Goal: Navigation & Orientation: Find specific page/section

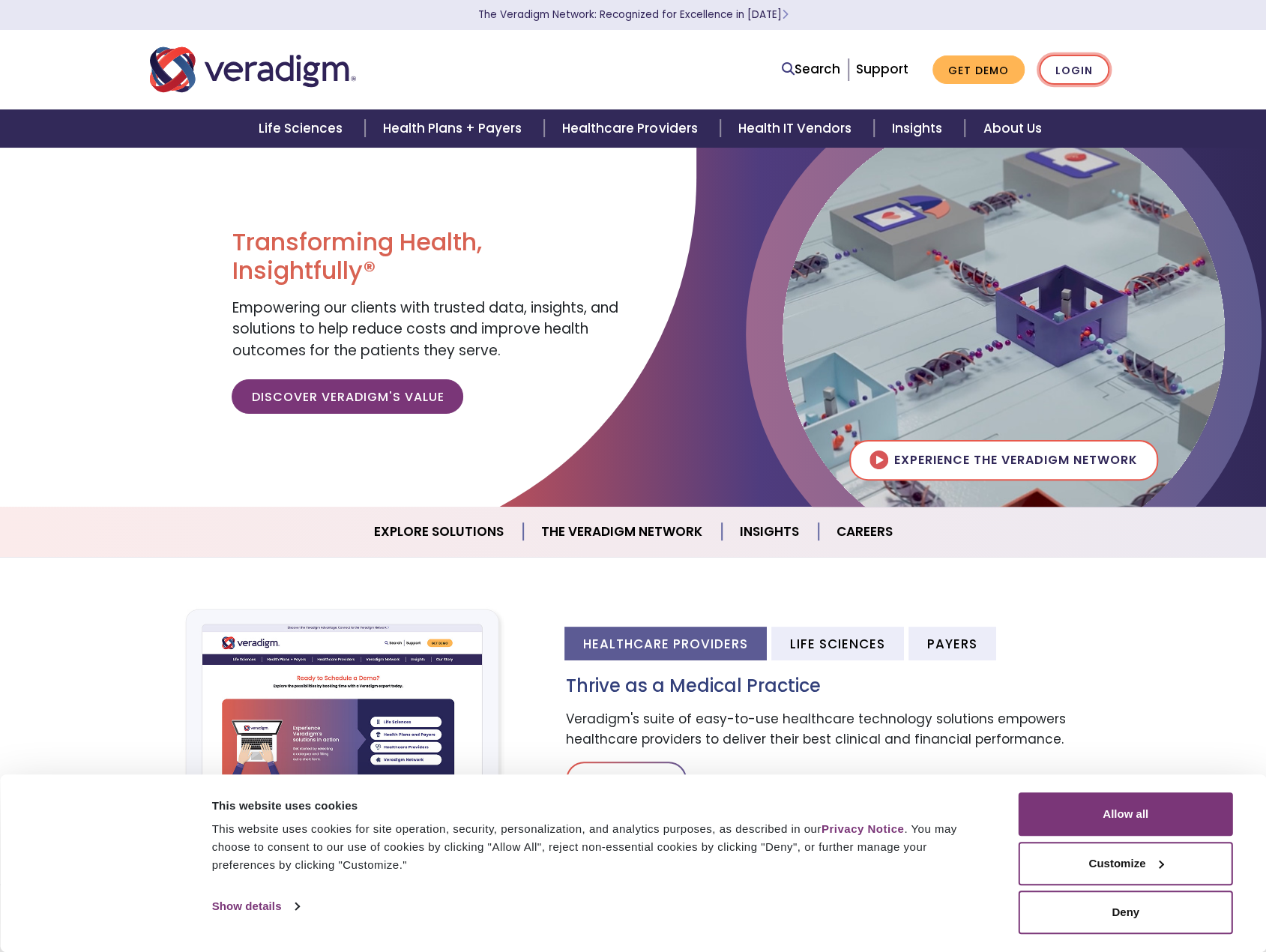
click at [1090, 75] on link "Login" at bounding box center [1073, 70] width 70 height 30
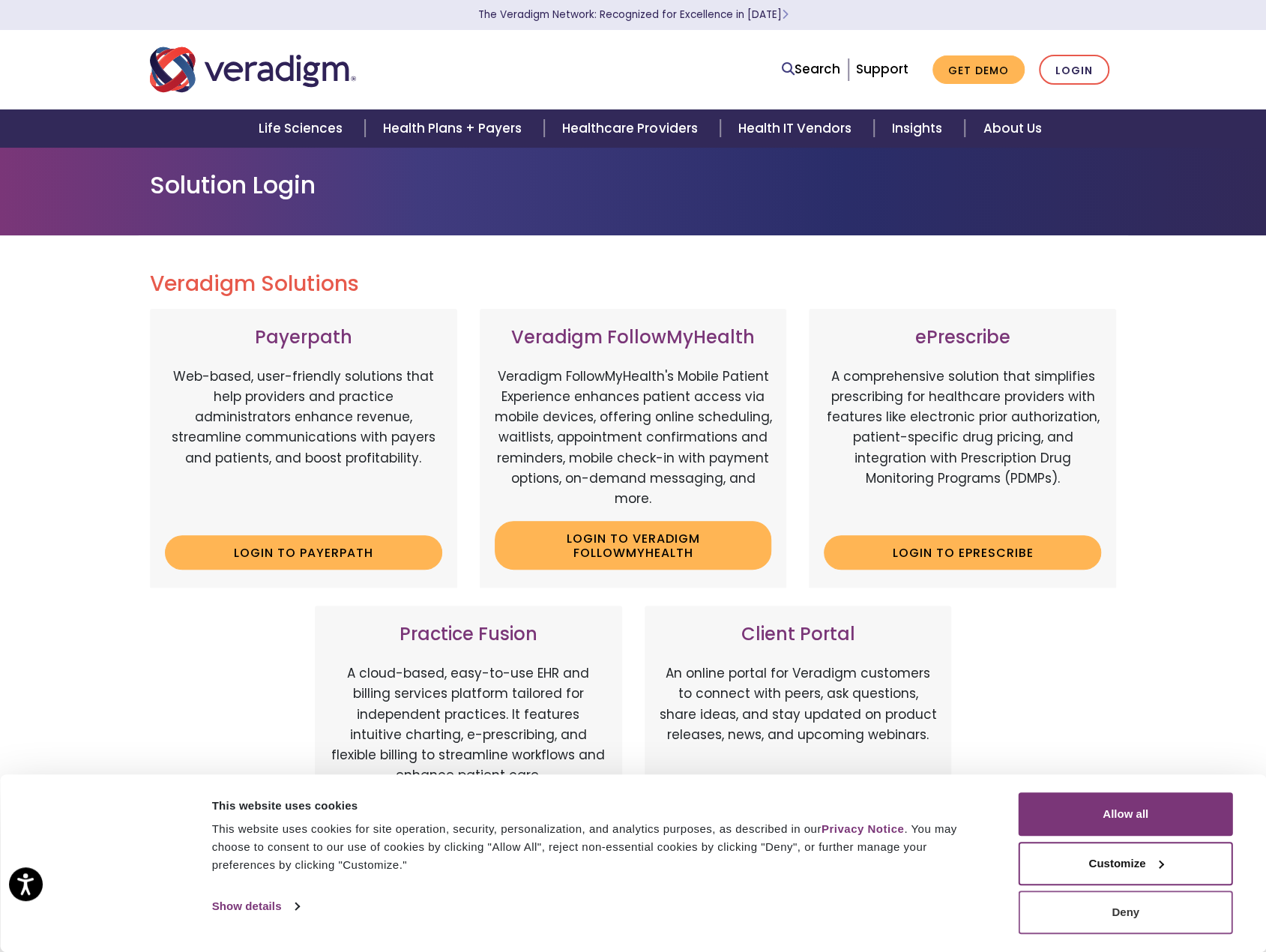
click at [1147, 914] on button "Deny" at bounding box center [1125, 911] width 214 height 43
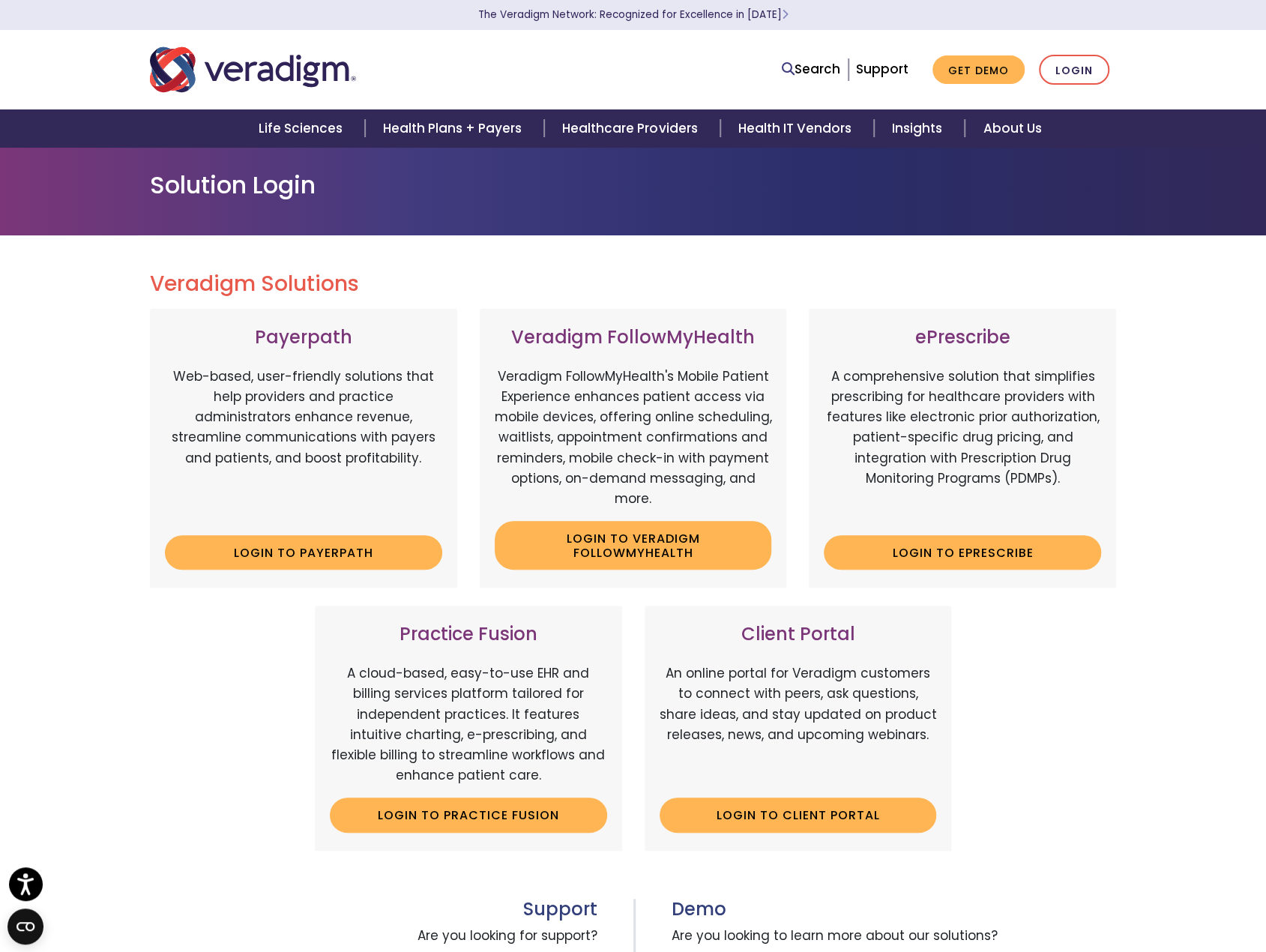
drag, startPoint x: 636, startPoint y: 348, endPoint x: 560, endPoint y: 365, distance: 77.9
click at [560, 365] on div "Veradigm FollowMyHealth Veradigm FollowMyHealth's Mobile Patient Experience enh…" at bounding box center [633, 448] width 307 height 278
click at [316, 557] on link "Login to Payerpath" at bounding box center [304, 552] width 278 height 35
click at [935, 553] on link "Login to ePrescribe" at bounding box center [962, 552] width 278 height 35
click at [671, 539] on link "Login to Veradigm FollowMyHealth" at bounding box center [633, 545] width 278 height 49
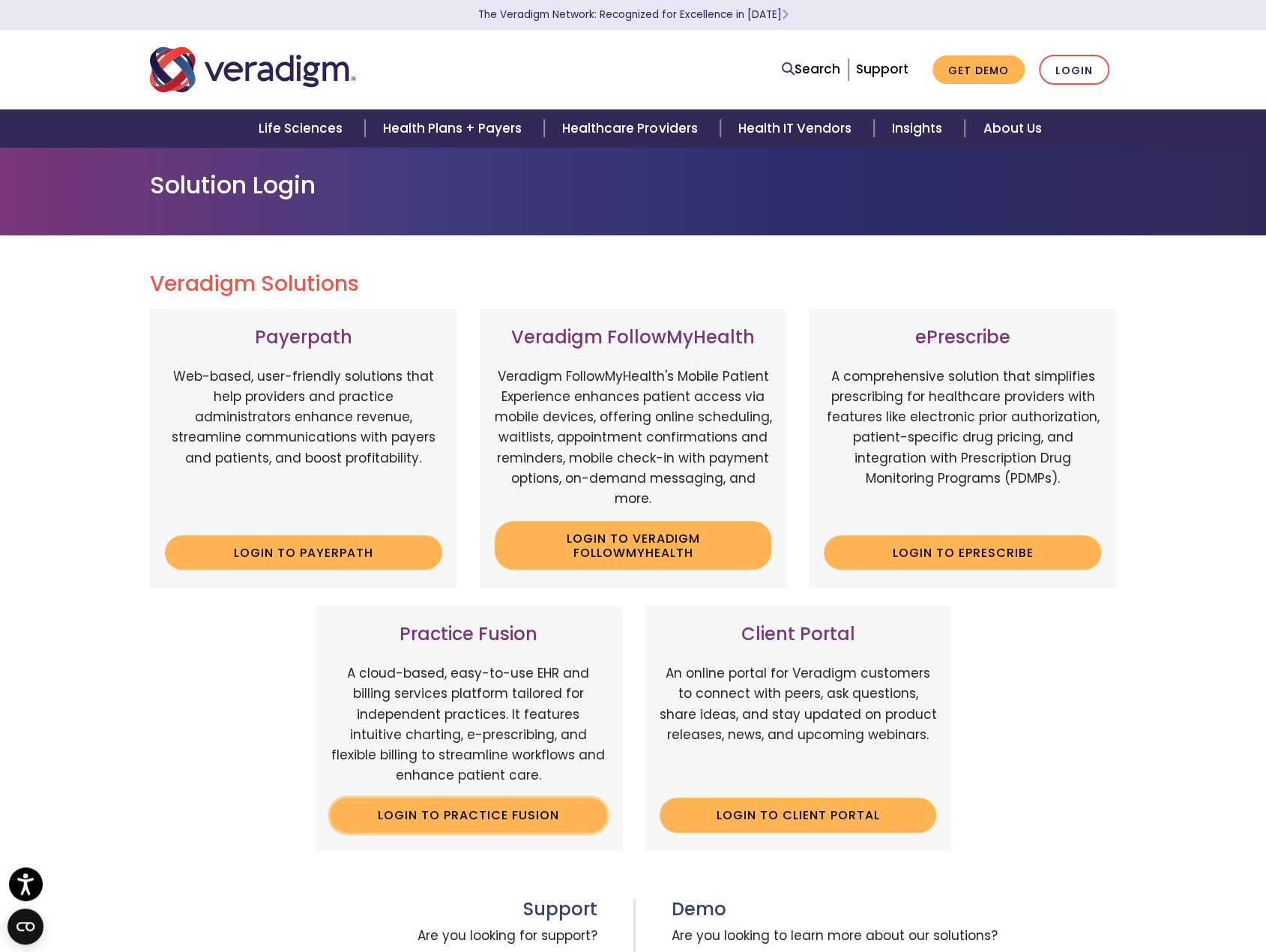
click at [460, 810] on link "Login to Practice Fusion" at bounding box center [469, 814] width 278 height 35
